Goal: Task Accomplishment & Management: Use online tool/utility

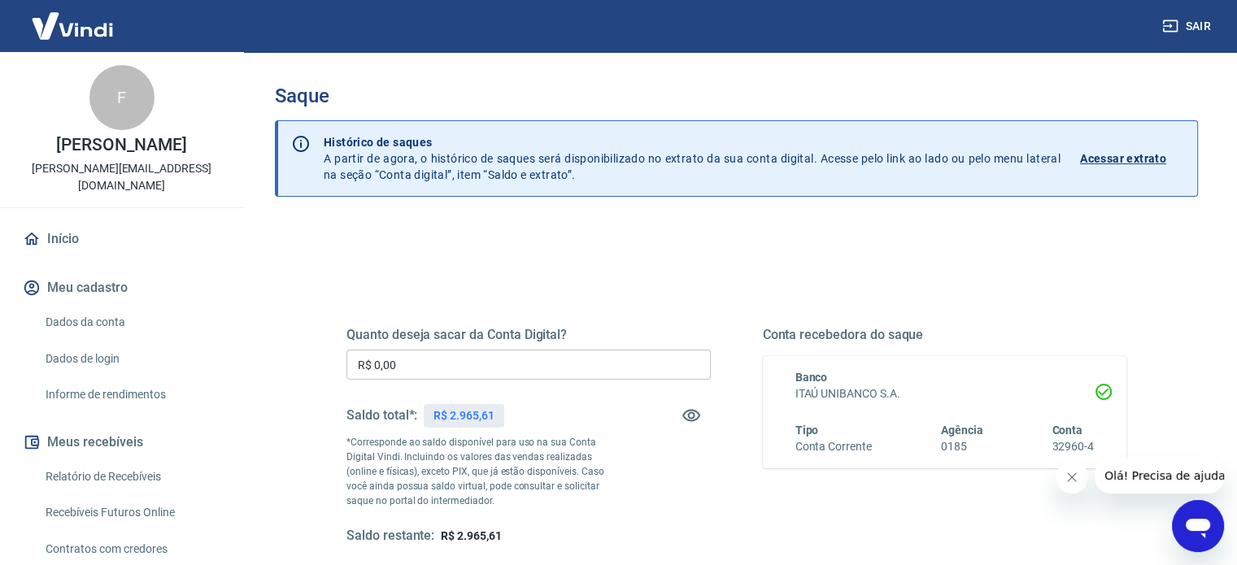
click at [412, 364] on input "R$ 0,00" at bounding box center [528, 365] width 364 height 30
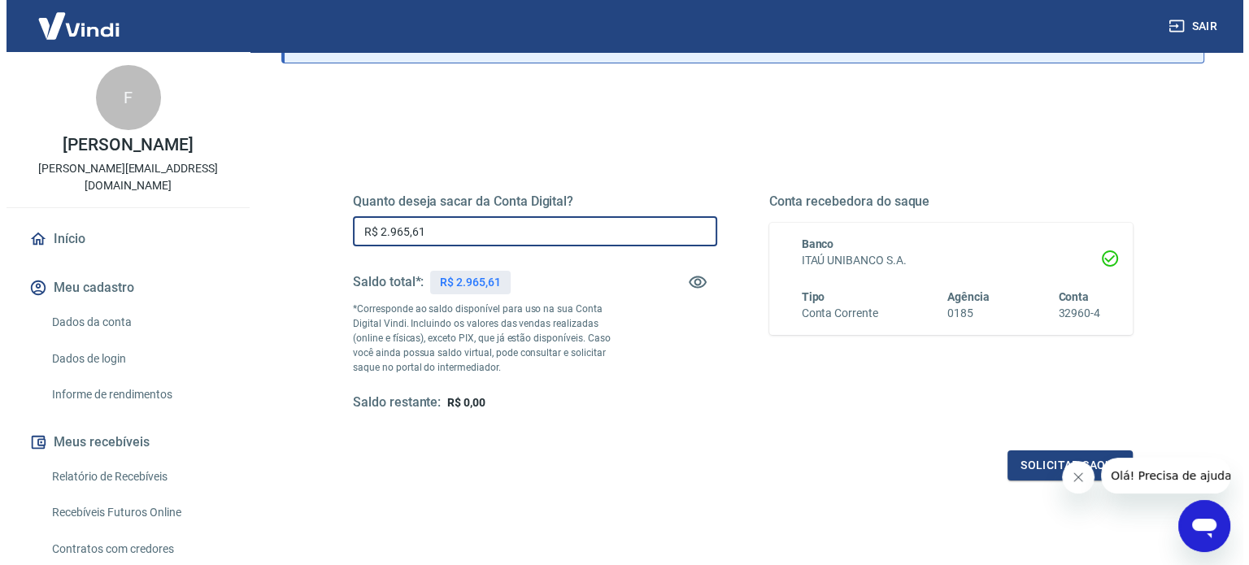
scroll to position [163, 0]
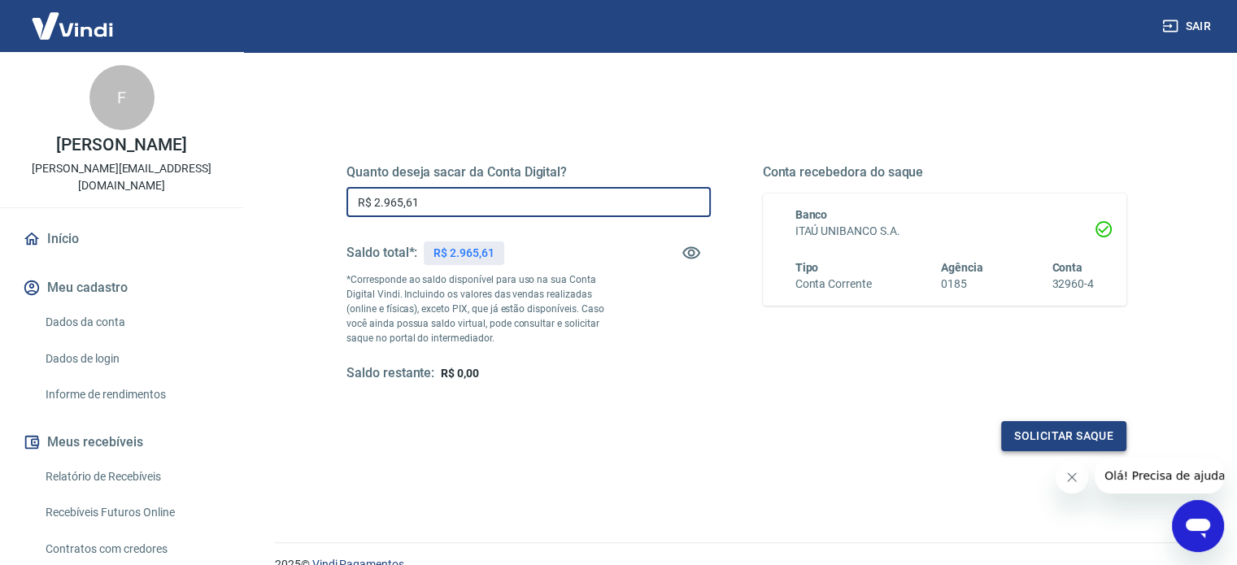
type input "R$ 2.965,61"
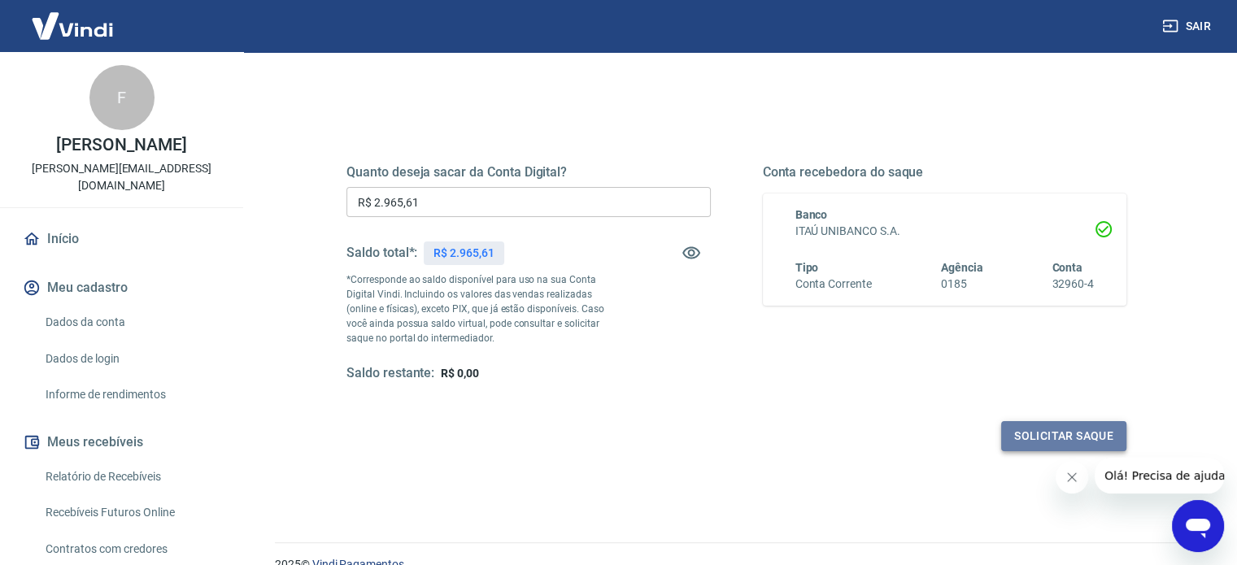
click at [1104, 428] on button "Solicitar saque" at bounding box center [1063, 436] width 125 height 30
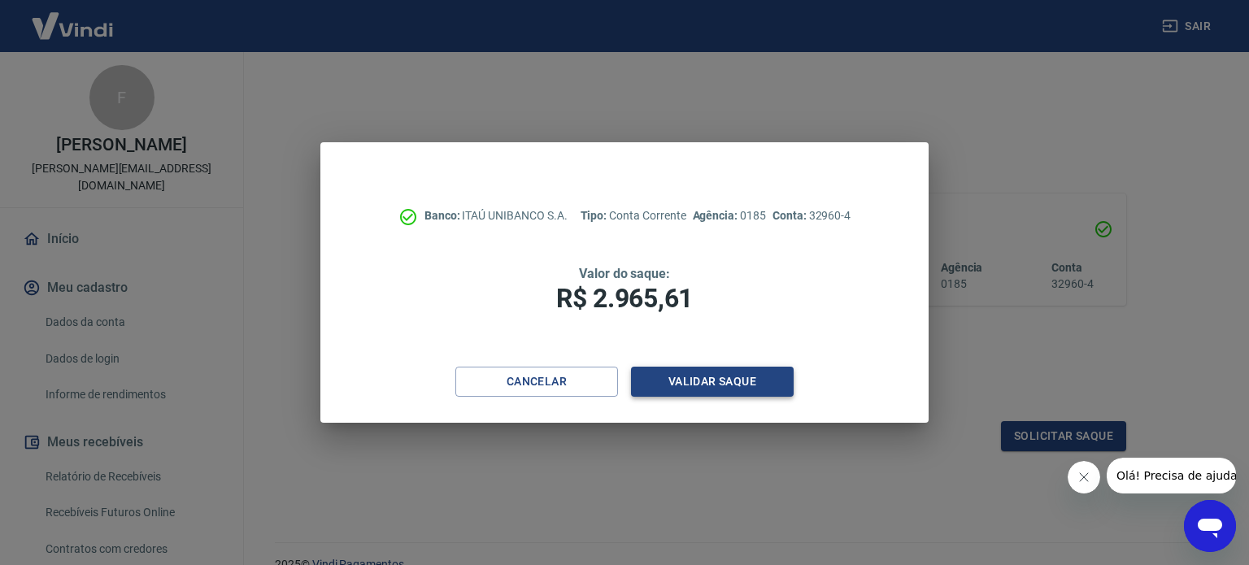
click at [729, 382] on button "Validar saque" at bounding box center [712, 382] width 163 height 30
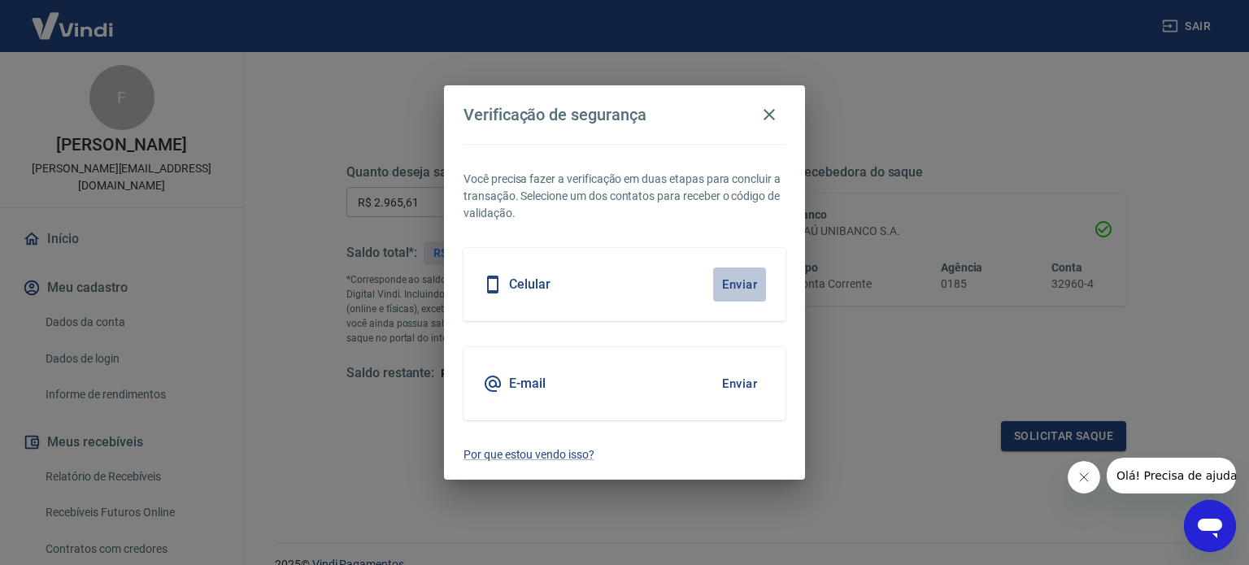
click at [734, 289] on button "Enviar" at bounding box center [739, 284] width 53 height 34
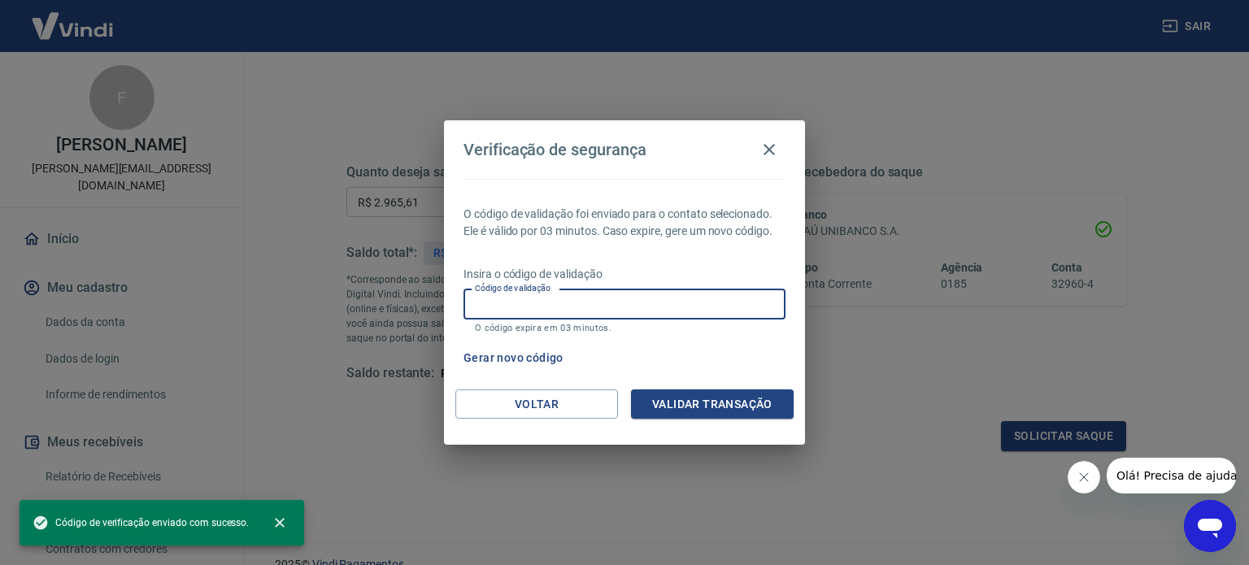
click at [518, 304] on input "Código de validação" at bounding box center [624, 304] width 322 height 30
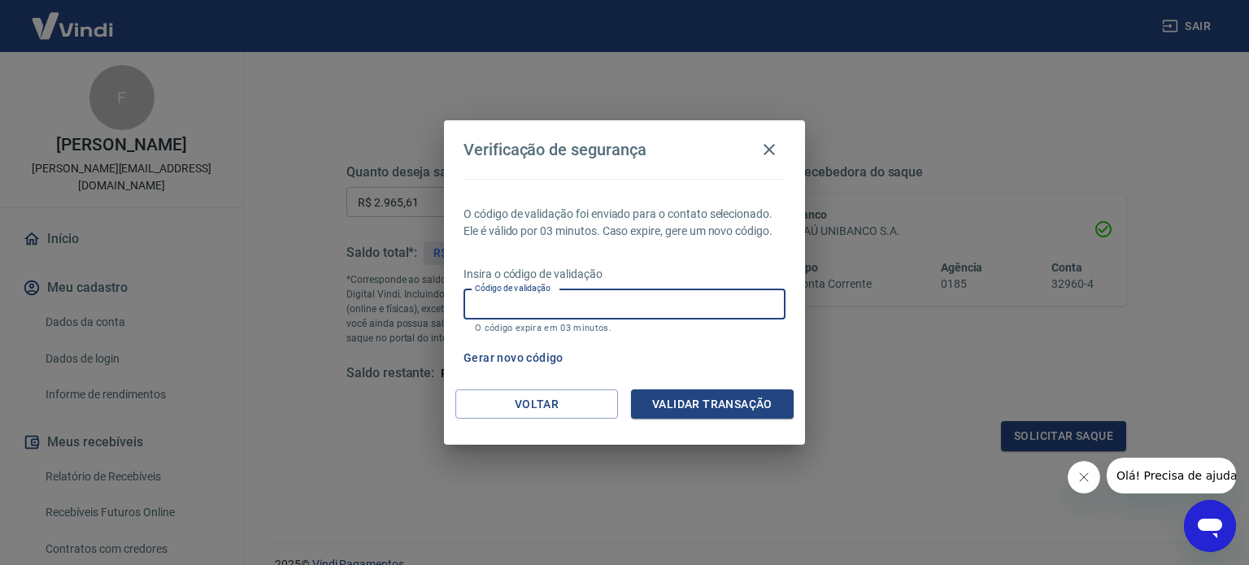
paste input "681369"
type input "681369"
click at [672, 393] on button "Validar transação" at bounding box center [712, 404] width 163 height 30
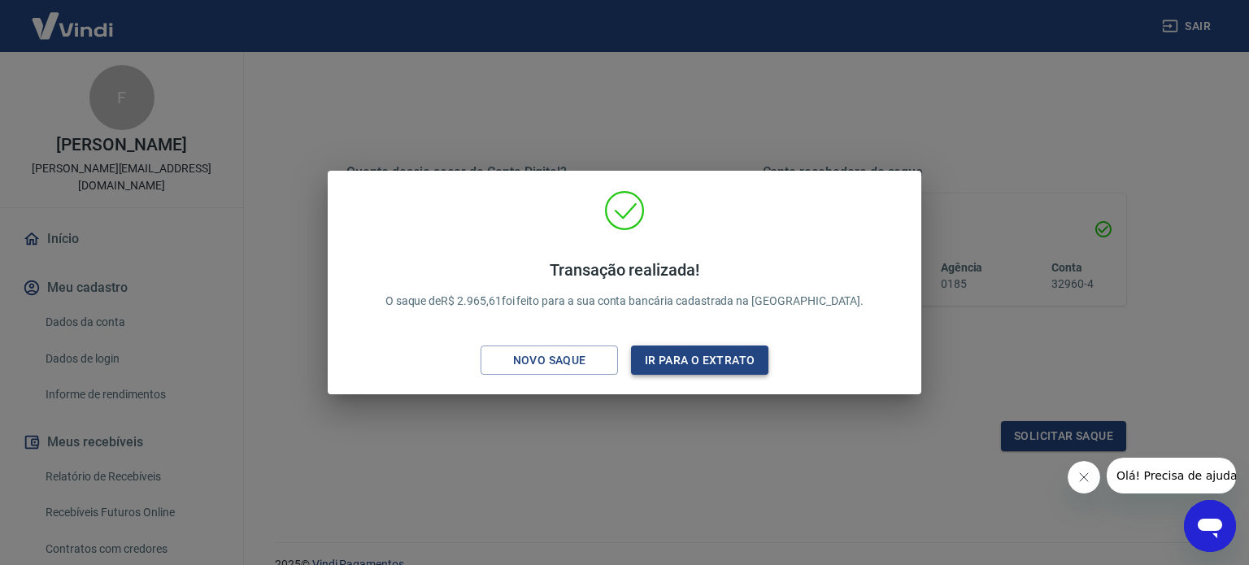
click at [693, 357] on button "Ir para o extrato" at bounding box center [699, 361] width 137 height 30
